Goal: Information Seeking & Learning: Find specific fact

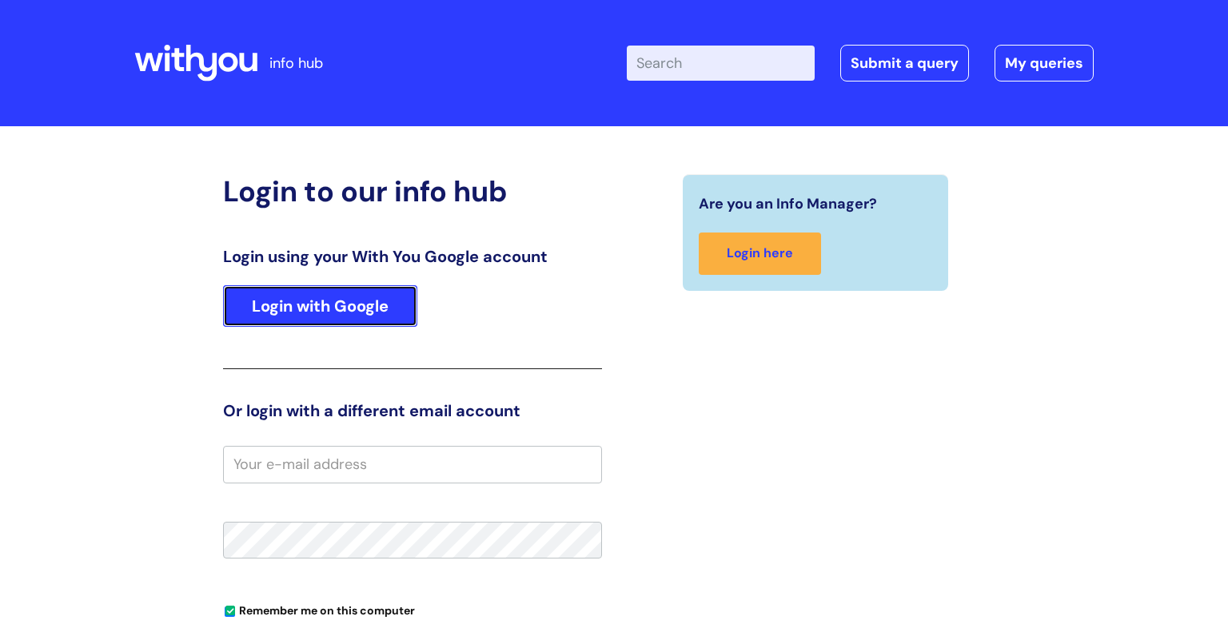
click at [329, 314] on link "Login with Google" at bounding box center [320, 306] width 194 height 42
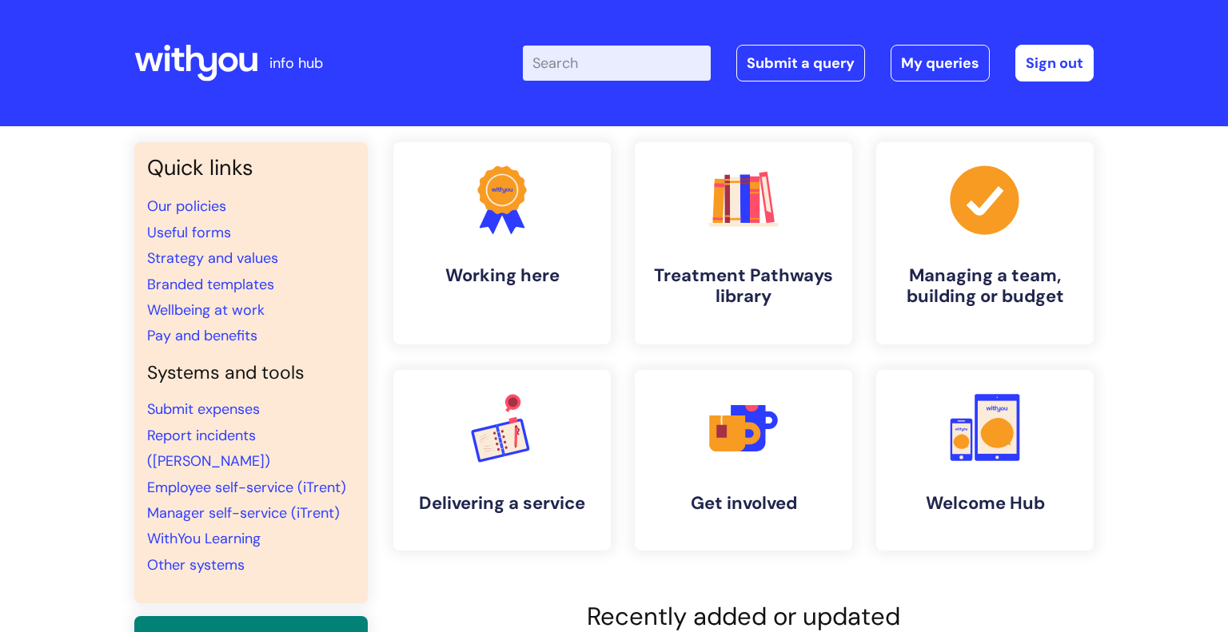
click at [579, 59] on input "Enter your search term here..." at bounding box center [617, 63] width 188 height 35
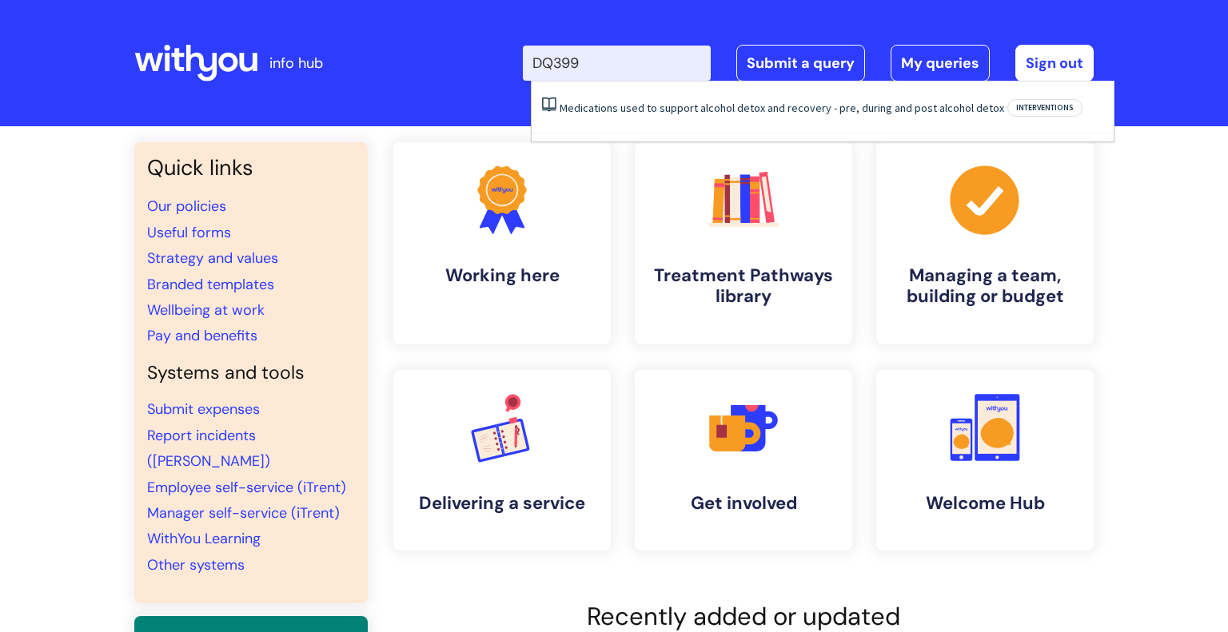
type input "DQ399"
click button "Search" at bounding box center [0, 0] width 0 height 0
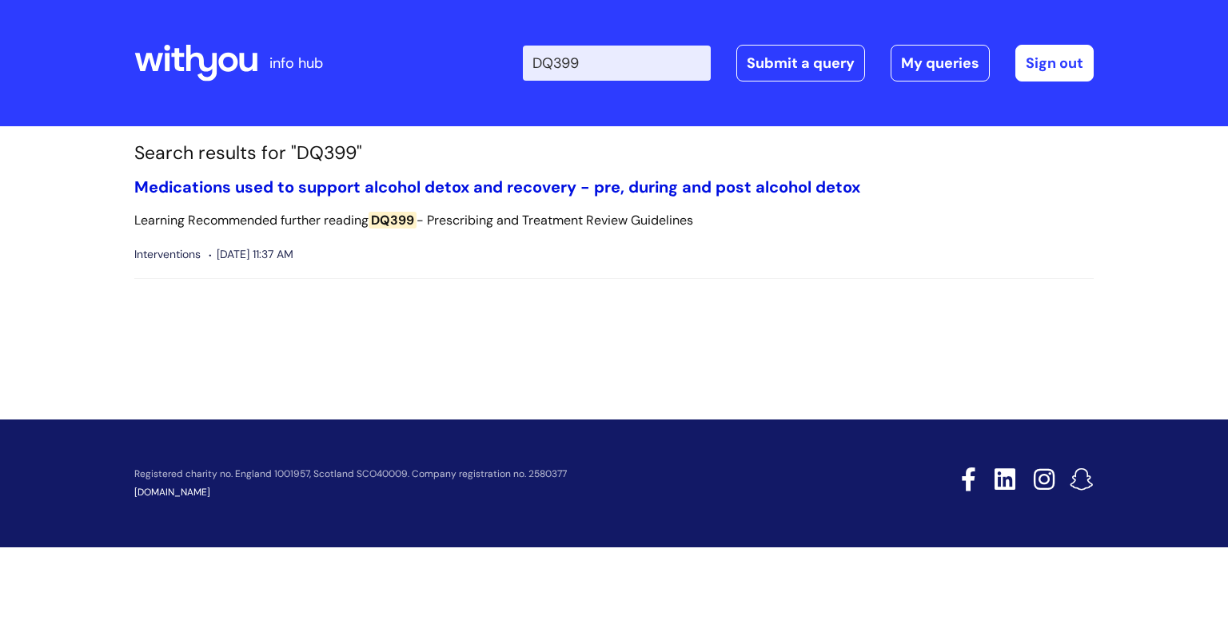
click at [278, 185] on link "Medications used to support alcohol detox and recovery - pre, during and post a…" at bounding box center [497, 187] width 726 height 21
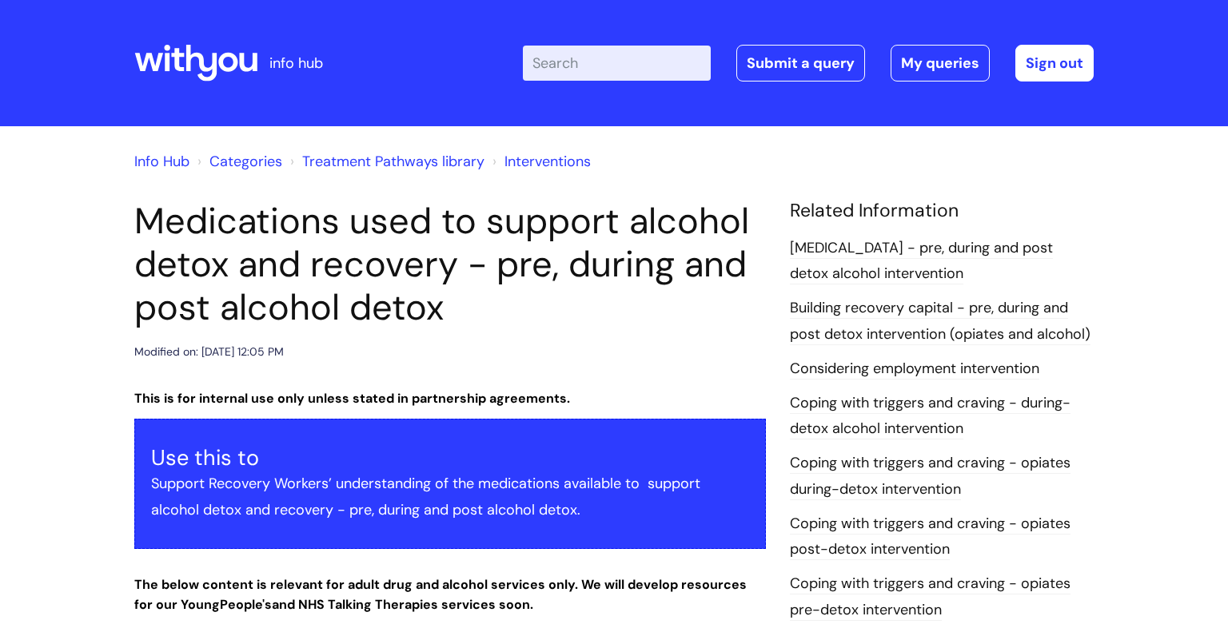
click at [573, 66] on input "Enter your search term here..." at bounding box center [617, 63] width 188 height 35
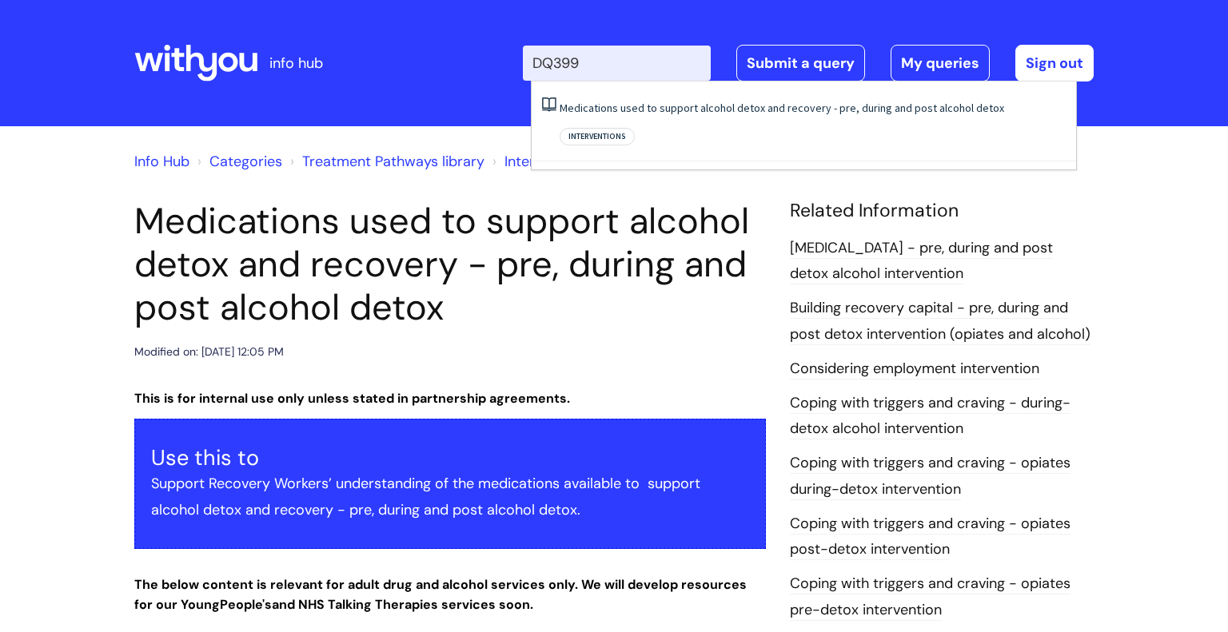
type input "DQ399"
click button "Search" at bounding box center [0, 0] width 0 height 0
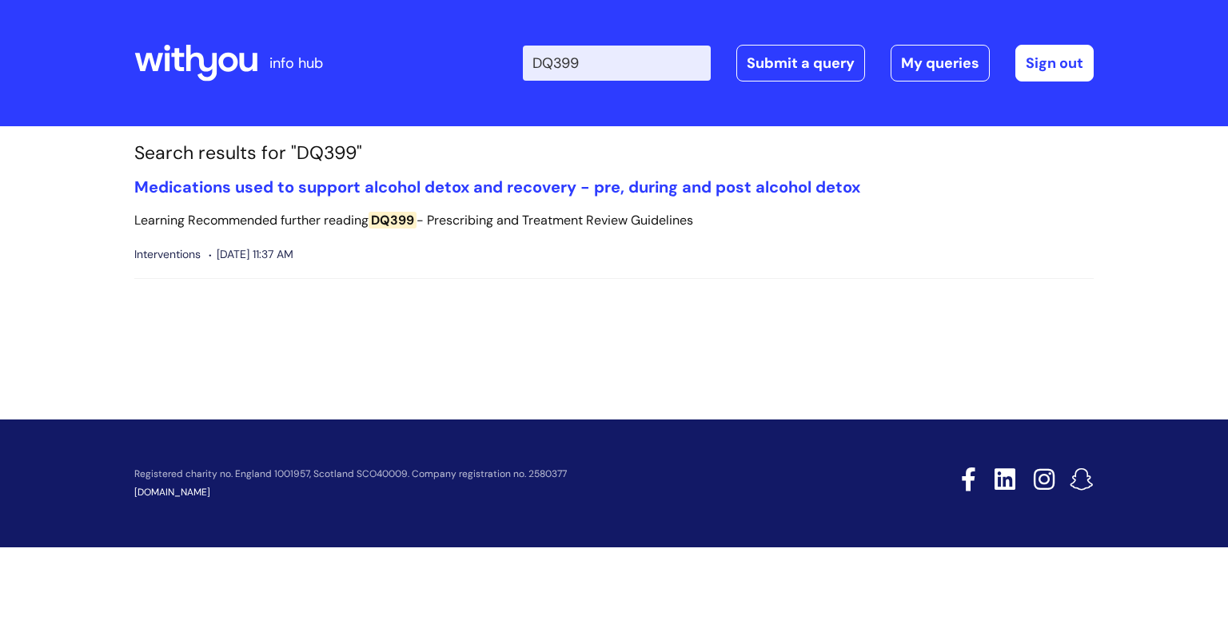
click at [396, 225] on span "DQ399" at bounding box center [392, 220] width 48 height 17
click at [389, 225] on span "DQ399" at bounding box center [392, 220] width 48 height 17
click at [398, 222] on span "DQ399" at bounding box center [392, 220] width 48 height 17
click at [630, 66] on input "DQ399" at bounding box center [617, 63] width 188 height 35
click button "Search" at bounding box center [0, 0] width 0 height 0
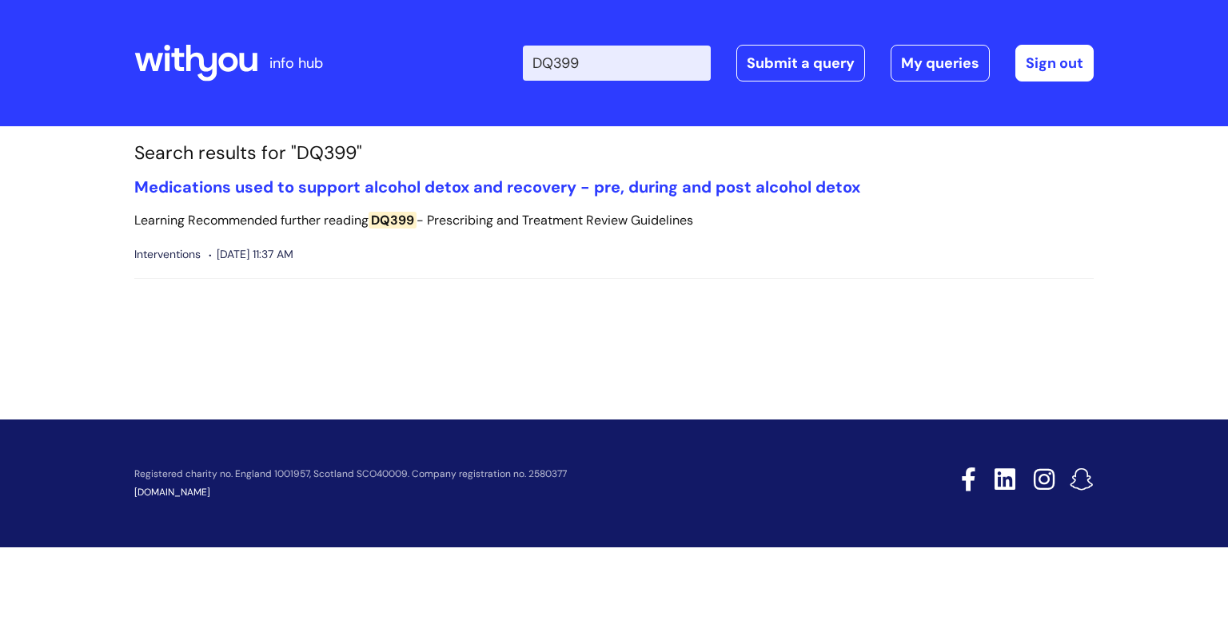
click at [608, 65] on input "DQ399" at bounding box center [617, 63] width 188 height 35
click at [619, 46] on input "DQ399" at bounding box center [617, 63] width 188 height 35
click at [205, 185] on link "Medications used to support alcohol detox and recovery - pre, during and post a…" at bounding box center [497, 187] width 726 height 21
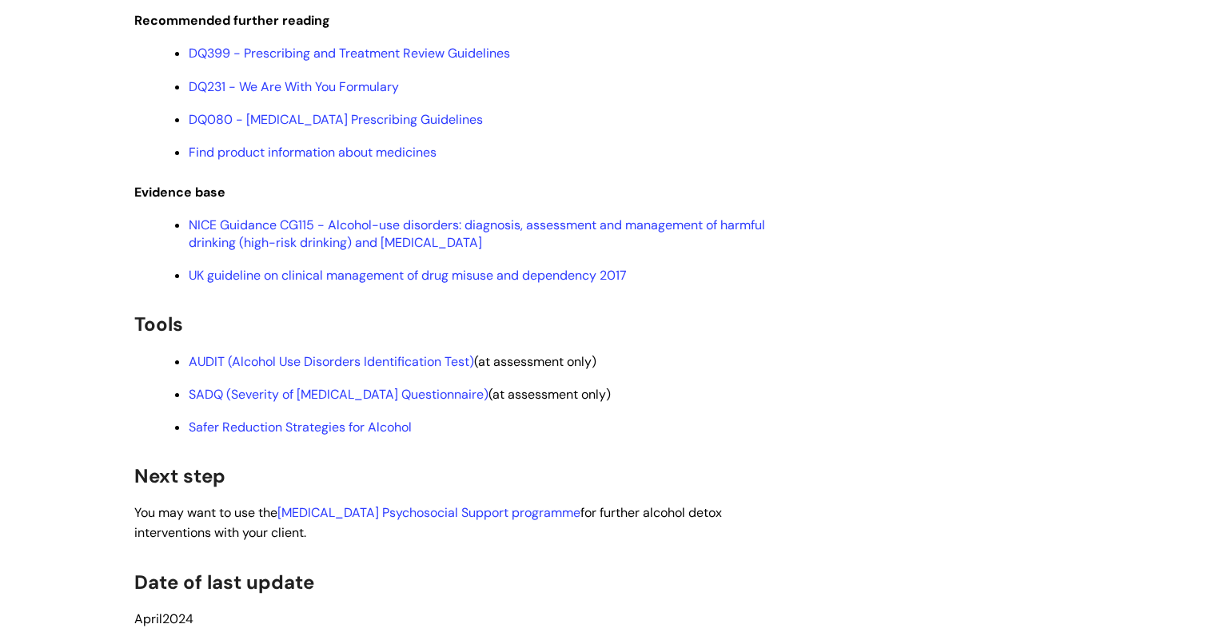
scroll to position [4673, 0]
click at [278, 62] on link "DQ399 - Prescribing and Treatment Review Guidelines" at bounding box center [349, 54] width 321 height 17
